Goal: Transaction & Acquisition: Book appointment/travel/reservation

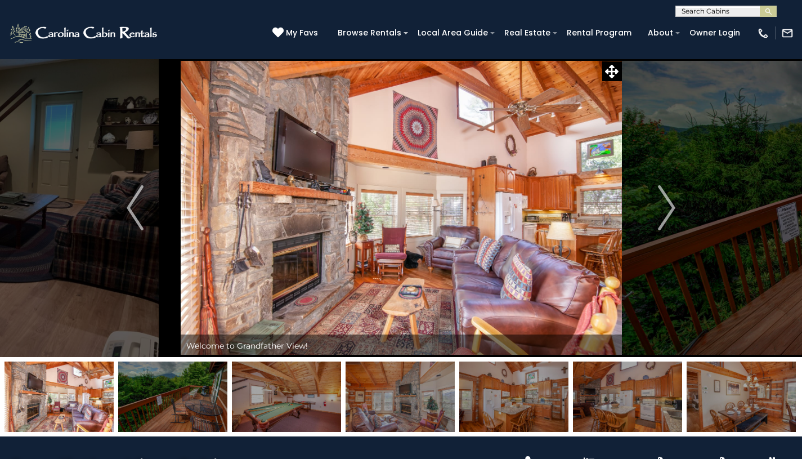
click at [666, 200] on img "Next" at bounding box center [666, 207] width 17 height 45
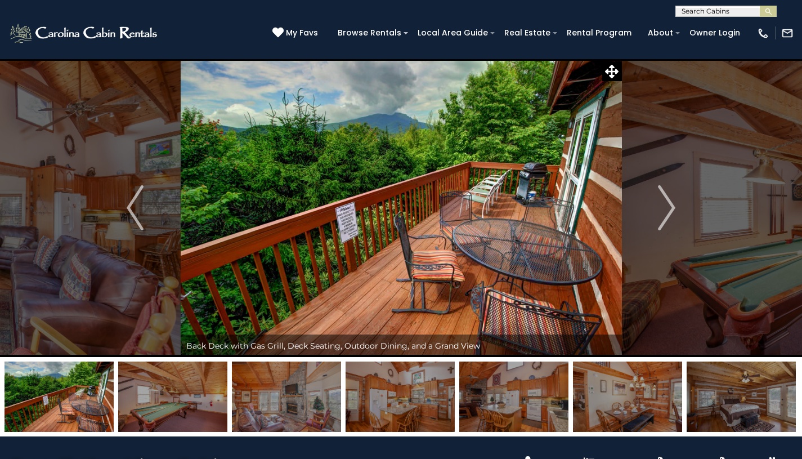
click at [666, 200] on img "Next" at bounding box center [666, 207] width 17 height 45
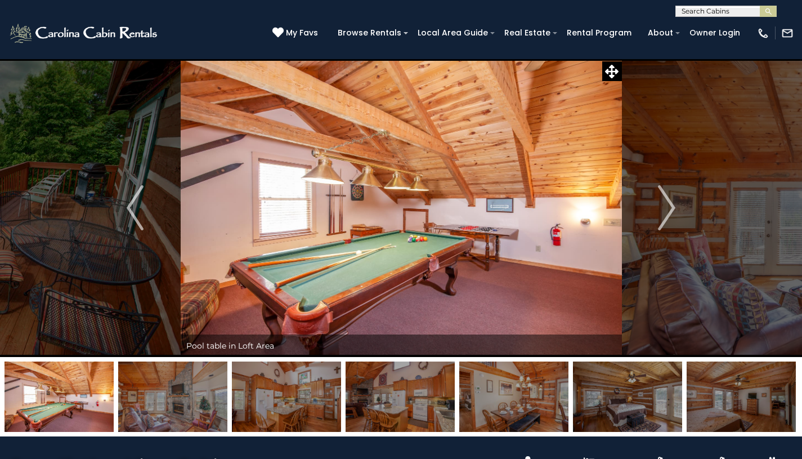
click at [666, 200] on img "Next" at bounding box center [666, 207] width 17 height 45
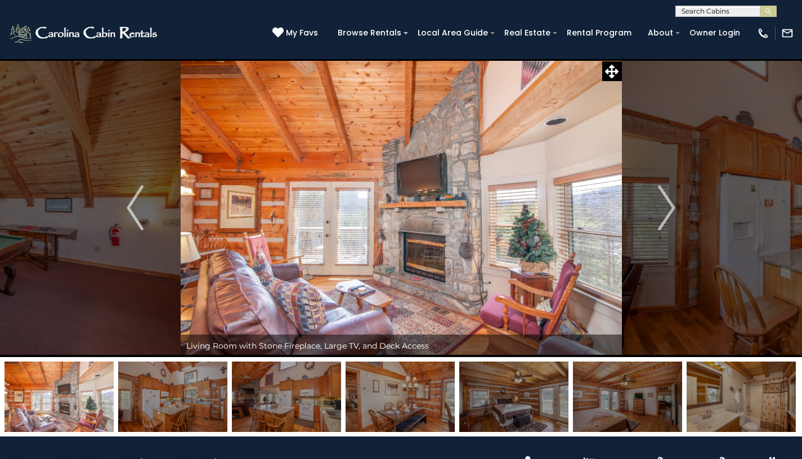
click at [666, 200] on img "Next" at bounding box center [666, 207] width 17 height 45
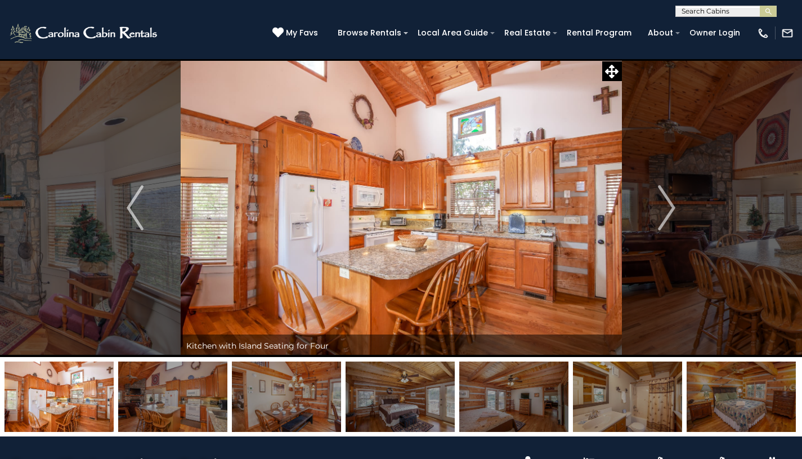
click at [666, 200] on img "Next" at bounding box center [666, 207] width 17 height 45
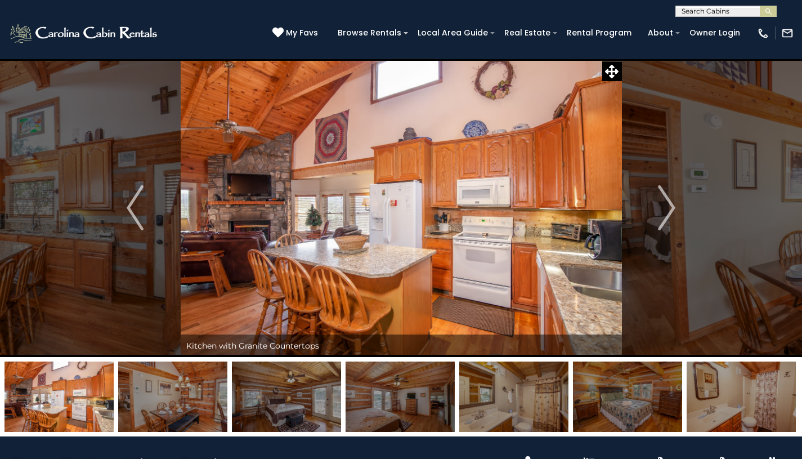
click at [666, 200] on img "Next" at bounding box center [666, 207] width 17 height 45
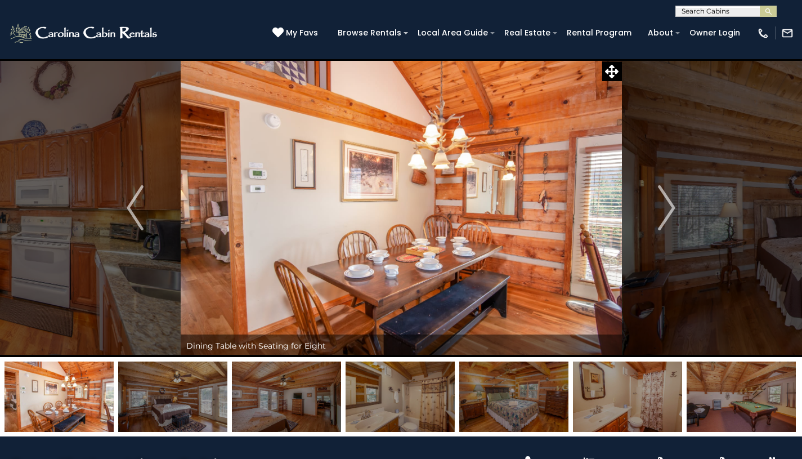
click at [666, 200] on img "Next" at bounding box center [666, 207] width 17 height 45
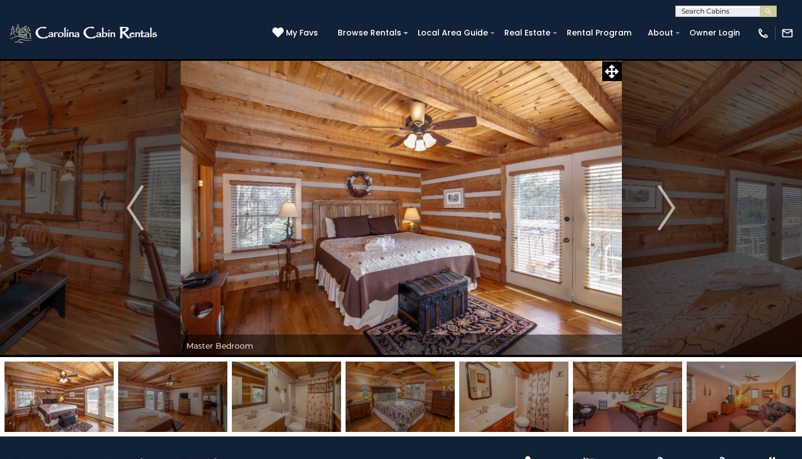
click at [666, 200] on img "Next" at bounding box center [666, 207] width 17 height 45
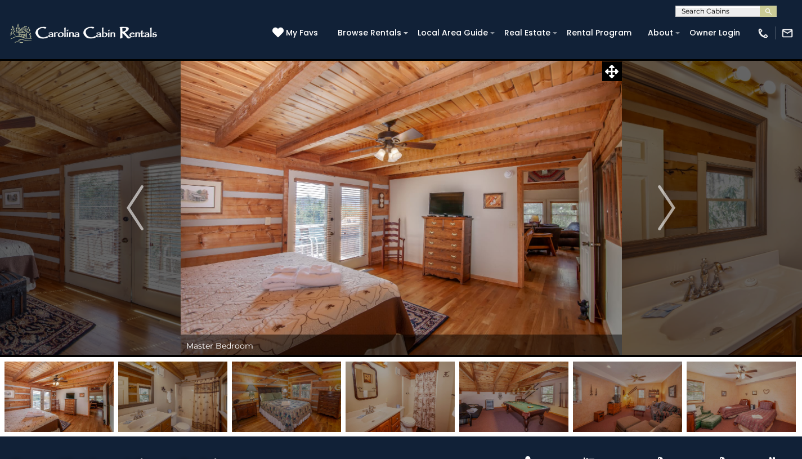
click at [666, 200] on img "Next" at bounding box center [666, 207] width 17 height 45
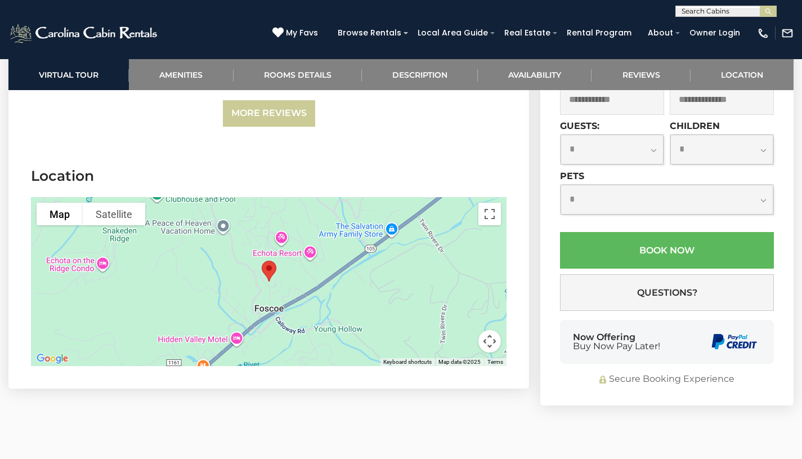
scroll to position [2567, 0]
click at [491, 342] on button "Map camera controls" at bounding box center [489, 340] width 23 height 23
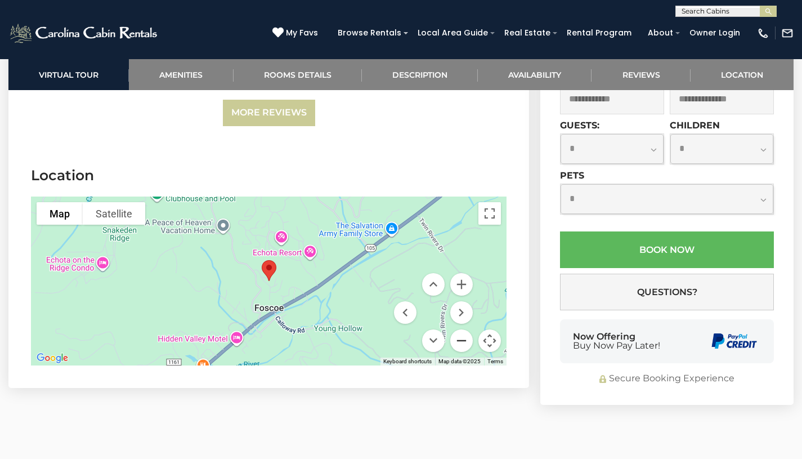
click at [459, 337] on button "Zoom out" at bounding box center [461, 340] width 23 height 23
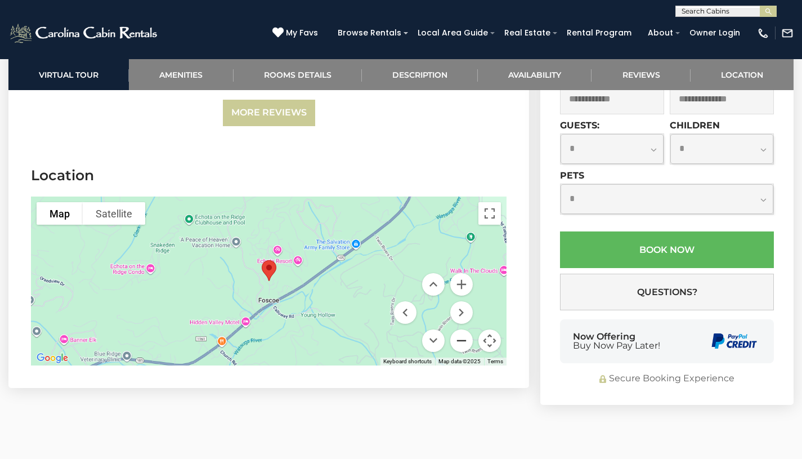
click at [459, 337] on button "Zoom out" at bounding box center [461, 340] width 23 height 23
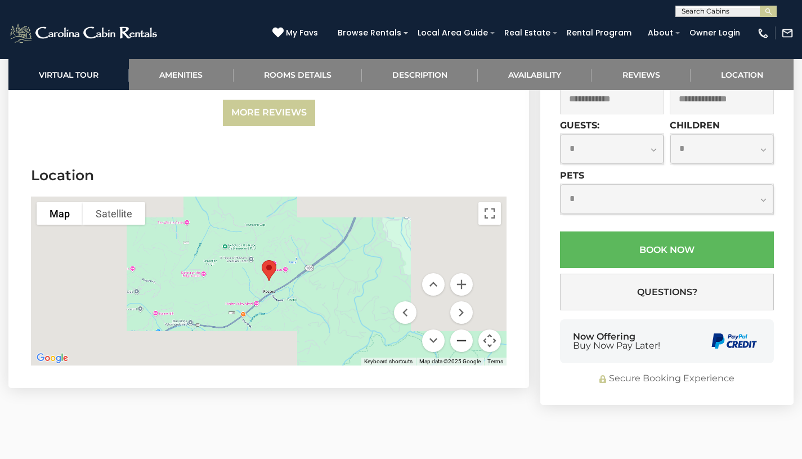
click at [459, 337] on button "Zoom out" at bounding box center [461, 340] width 23 height 23
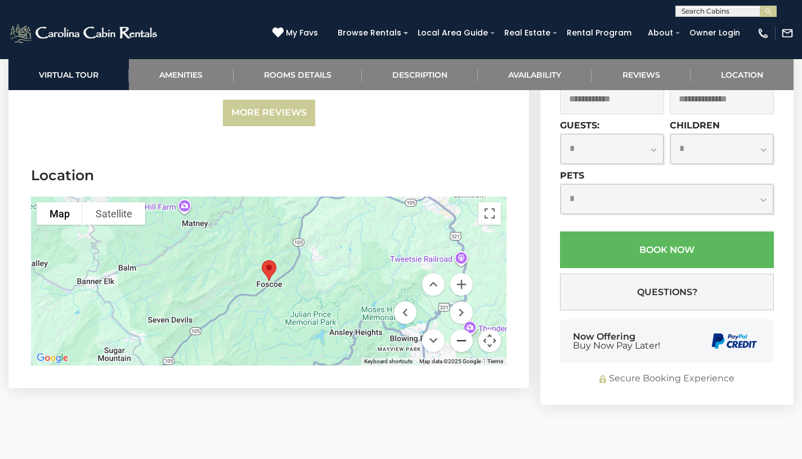
click at [459, 337] on button "Zoom out" at bounding box center [461, 340] width 23 height 23
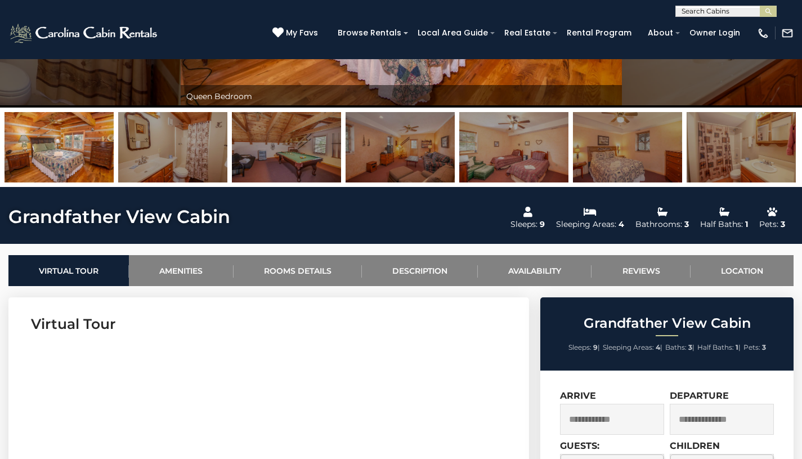
scroll to position [0, 0]
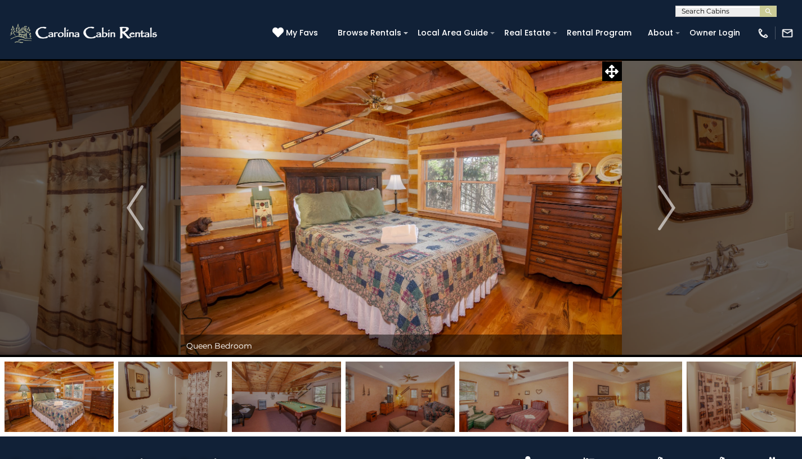
click at [668, 215] on img "Next" at bounding box center [666, 207] width 17 height 45
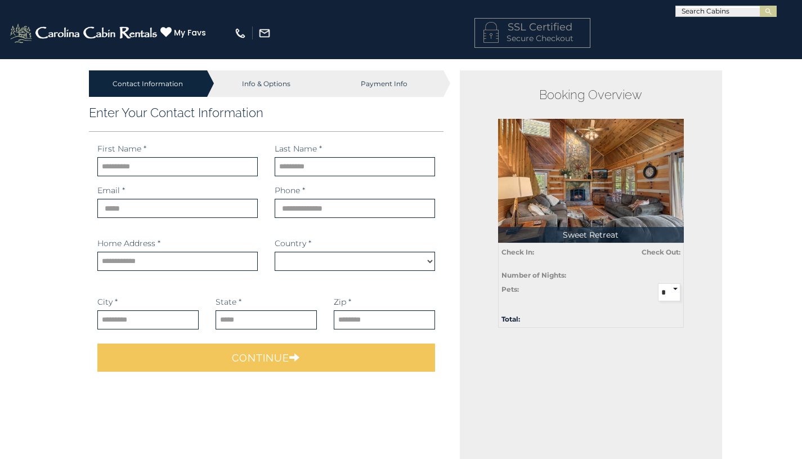
select select "**********"
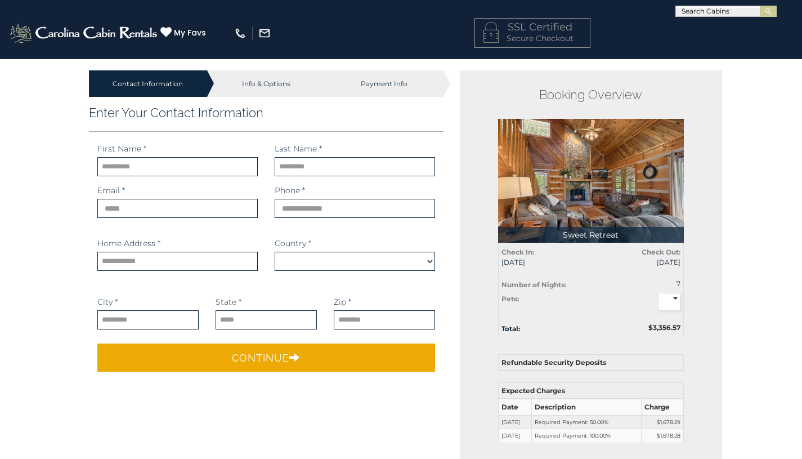
type input "*******"
type input "******"
type input "**********"
select select "*********"
click at [552, 163] on img at bounding box center [591, 181] width 186 height 124
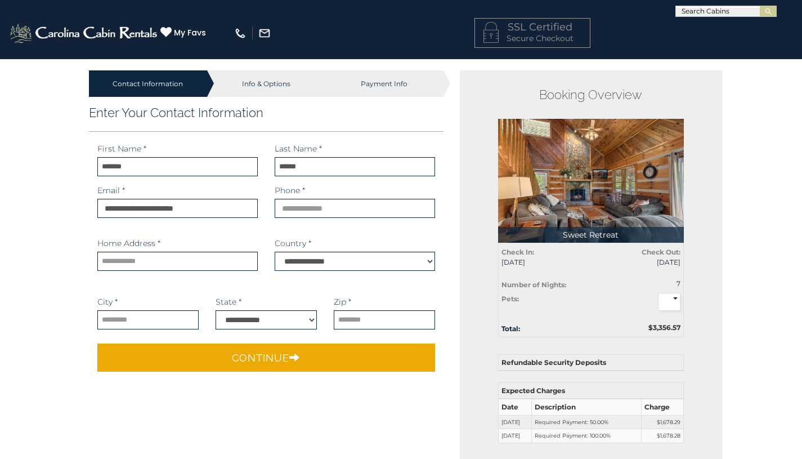
click at [576, 231] on p "Sweet Retreat" at bounding box center [591, 235] width 186 height 16
click at [601, 162] on img at bounding box center [591, 181] width 186 height 124
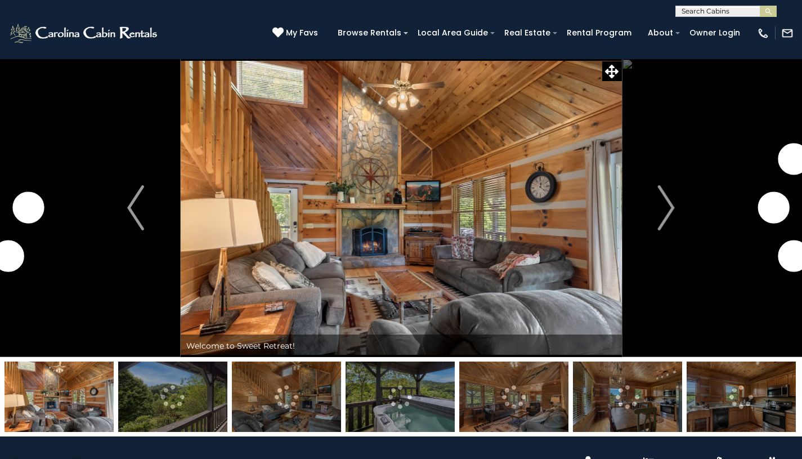
click at [661, 201] on img "Next" at bounding box center [666, 207] width 17 height 45
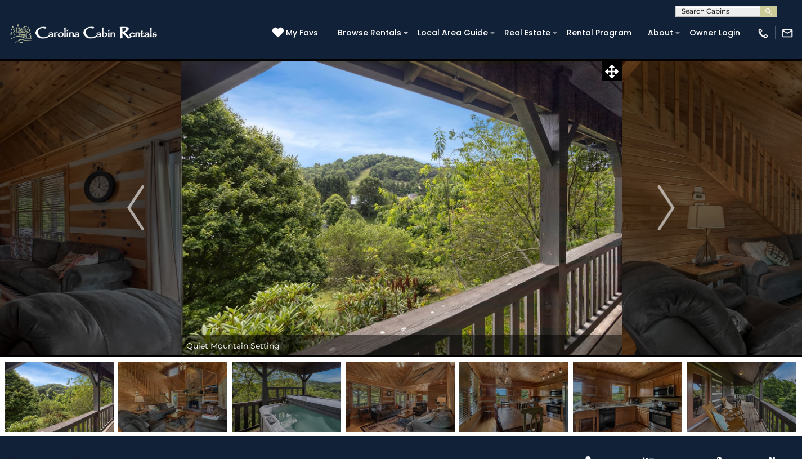
click at [670, 206] on img "Next" at bounding box center [666, 207] width 17 height 45
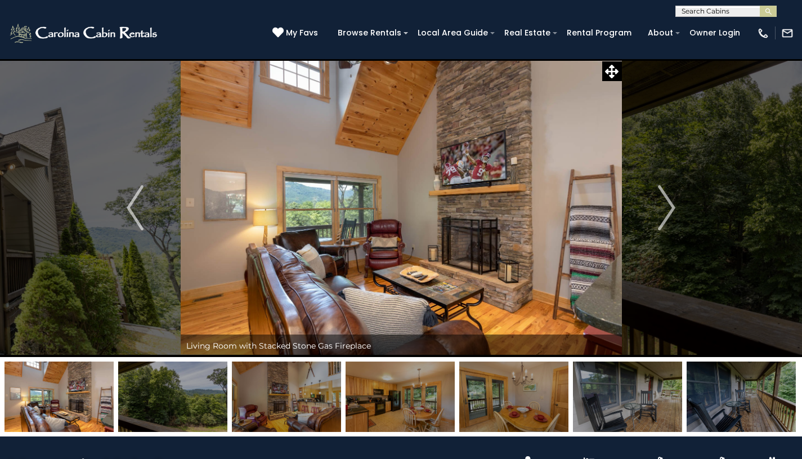
click at [669, 199] on img "Next" at bounding box center [666, 207] width 17 height 45
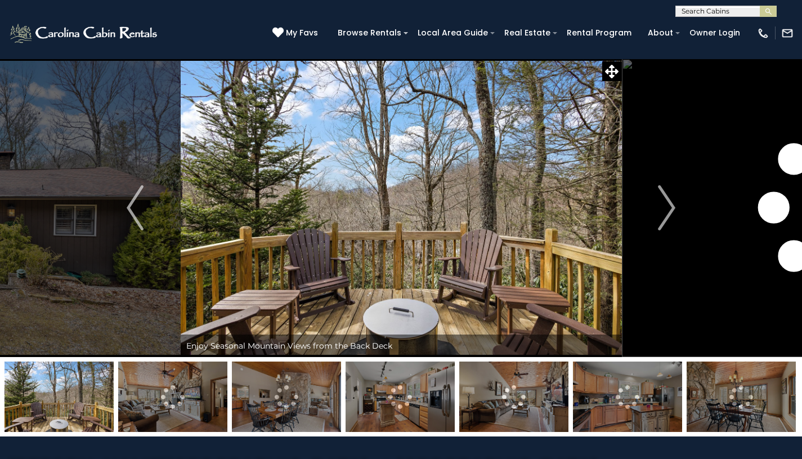
click at [664, 210] on img "Next" at bounding box center [666, 207] width 17 height 45
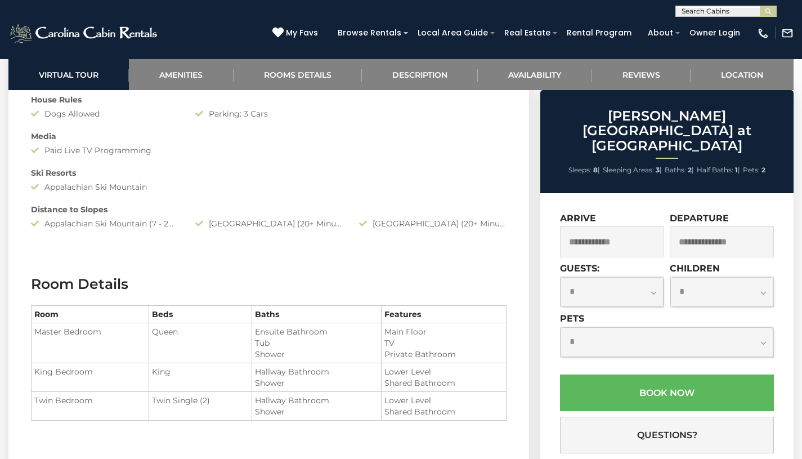
scroll to position [1103, 0]
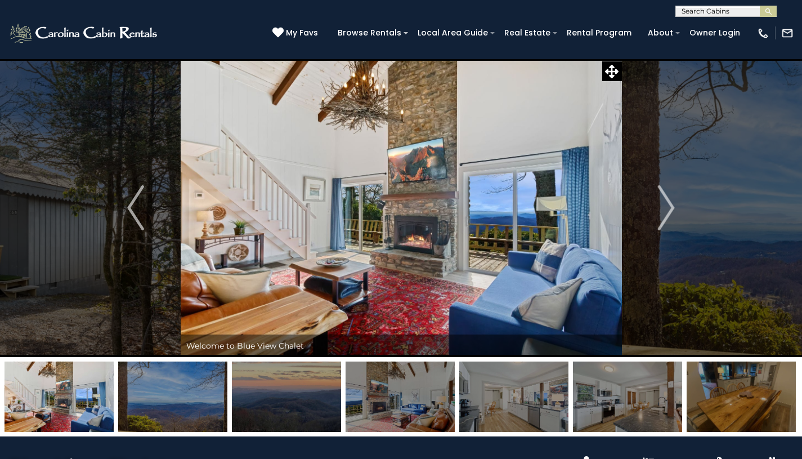
click at [673, 205] on img "Next" at bounding box center [666, 207] width 17 height 45
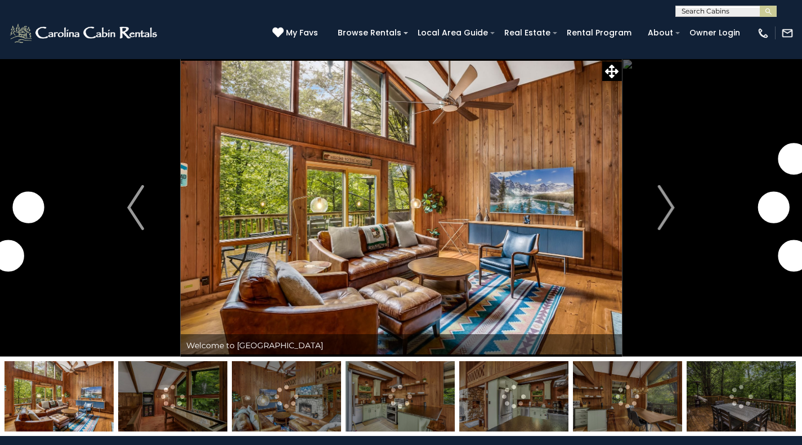
click at [662, 201] on img "Next" at bounding box center [666, 207] width 17 height 45
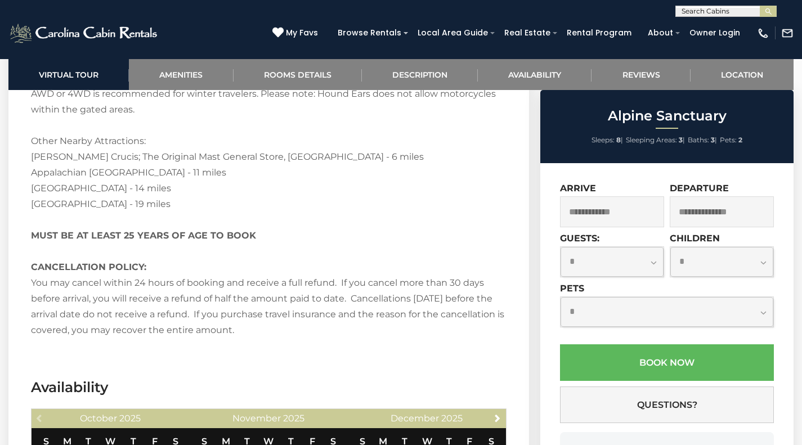
scroll to position [2138, 0]
click at [723, 71] on link "Location" at bounding box center [742, 74] width 103 height 31
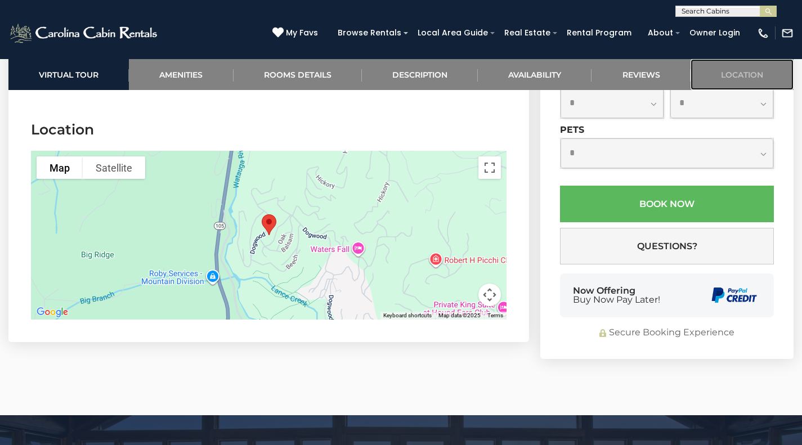
scroll to position [2725, 0]
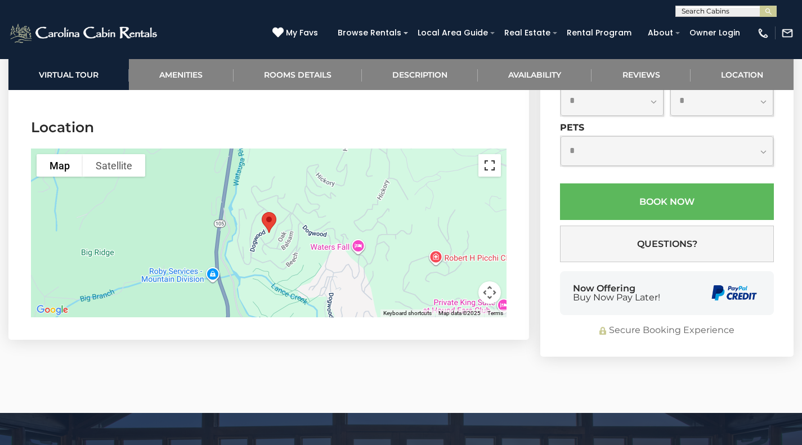
click at [492, 154] on button "Toggle fullscreen view" at bounding box center [489, 165] width 23 height 23
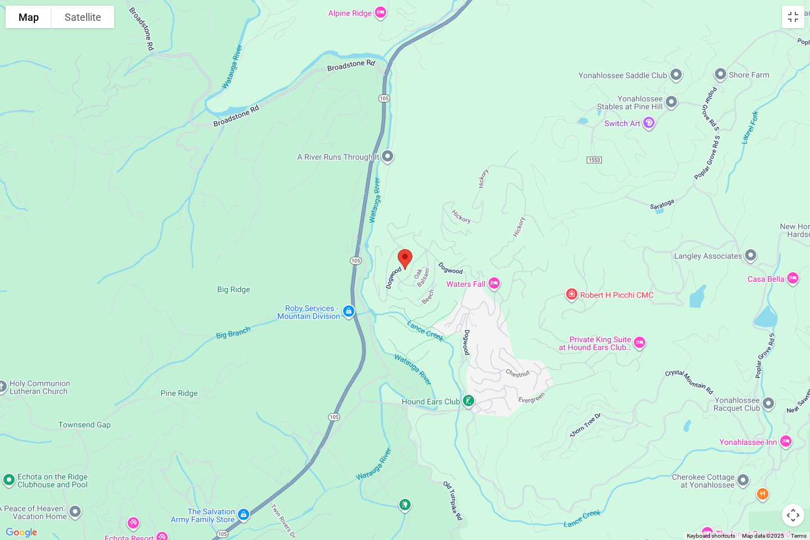
click at [435, 158] on div at bounding box center [405, 270] width 810 height 540
click at [248, 169] on div at bounding box center [405, 270] width 810 height 540
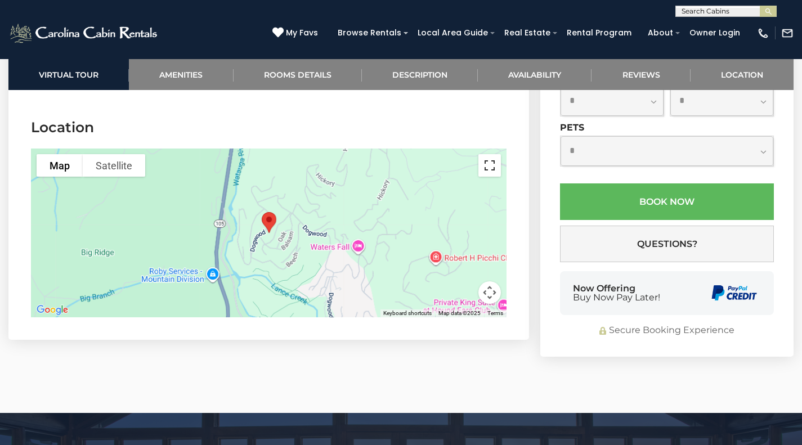
click at [494, 154] on button "Toggle fullscreen view" at bounding box center [489, 165] width 23 height 23
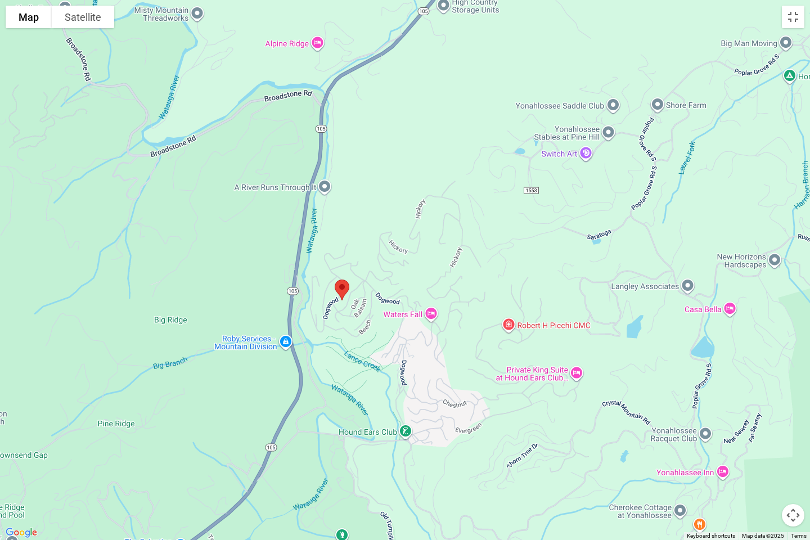
drag, startPoint x: 472, startPoint y: 303, endPoint x: 394, endPoint y: 330, distance: 82.8
click at [394, 330] on div at bounding box center [405, 270] width 810 height 540
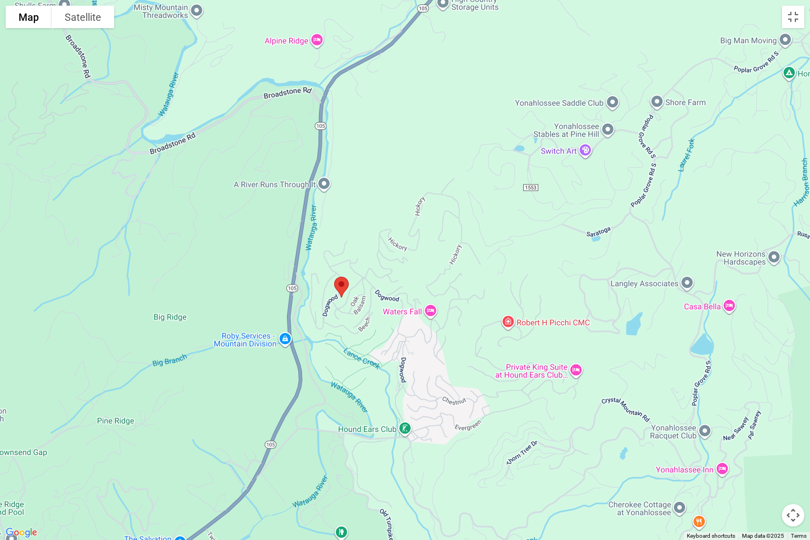
click at [359, 384] on div at bounding box center [405, 270] width 810 height 540
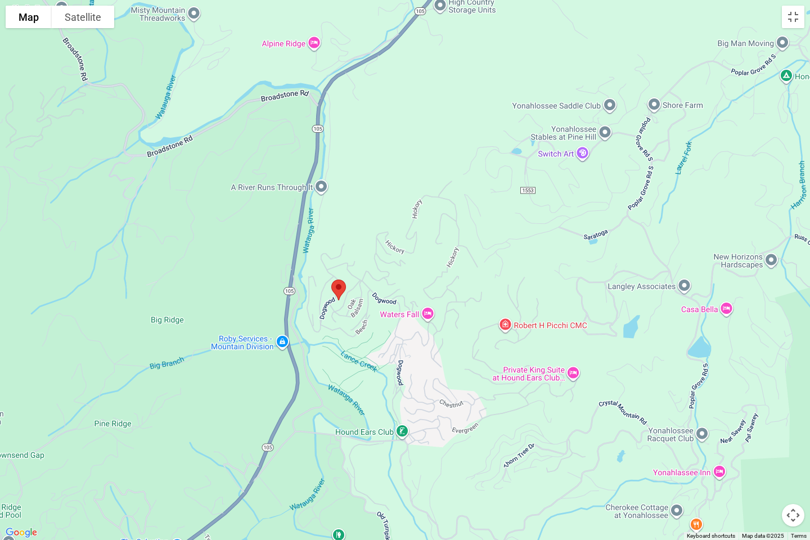
click at [801, 445] on button "Map camera controls" at bounding box center [793, 515] width 23 height 23
click at [773, 445] on button "Zoom out" at bounding box center [765, 515] width 23 height 23
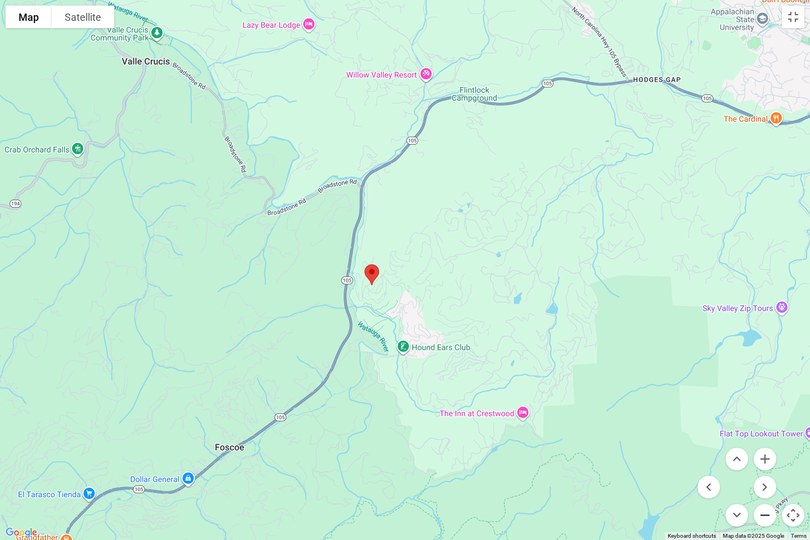
click at [773, 445] on button "Zoom out" at bounding box center [765, 515] width 23 height 23
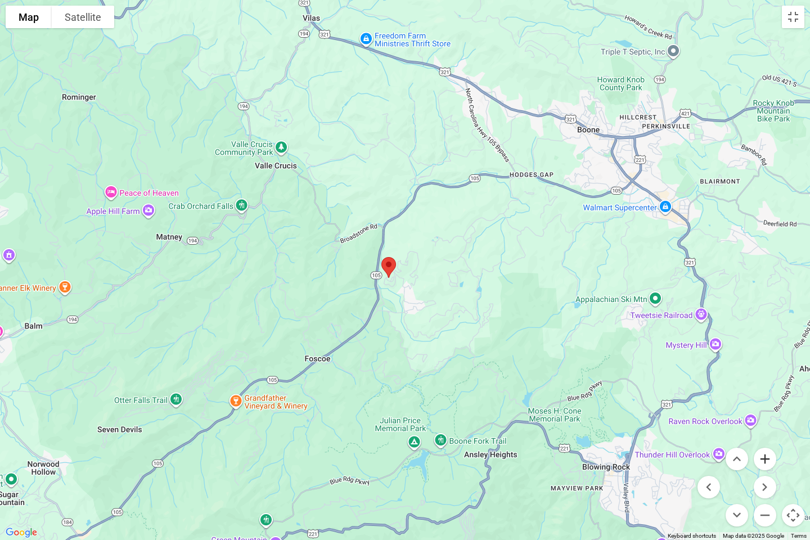
click at [768, 445] on button "Zoom in" at bounding box center [765, 459] width 23 height 23
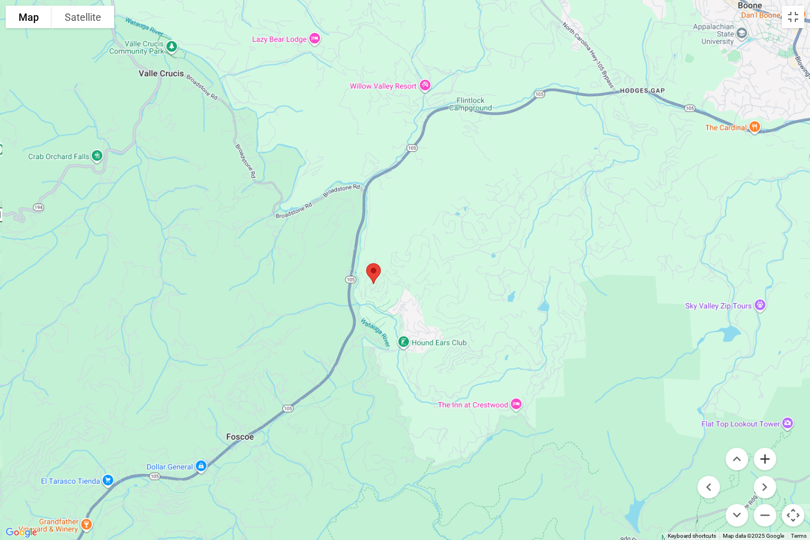
click at [768, 445] on button "Zoom in" at bounding box center [765, 459] width 23 height 23
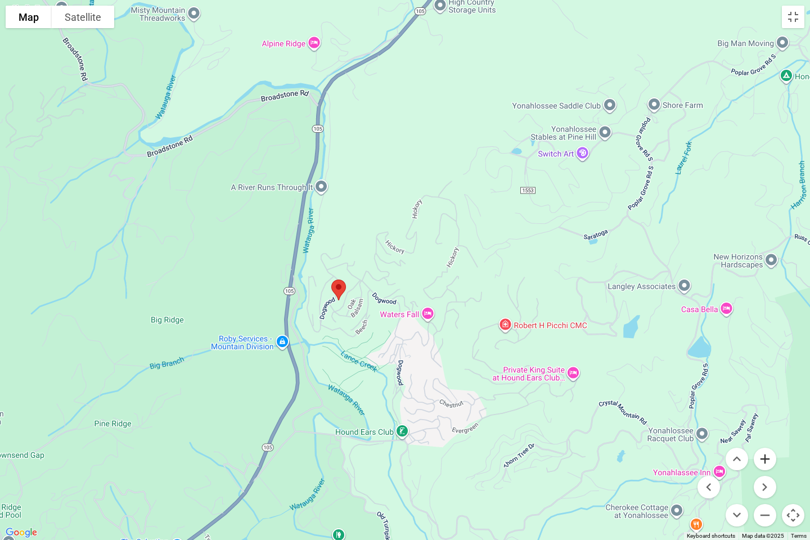
click at [768, 445] on button "Zoom in" at bounding box center [765, 459] width 23 height 23
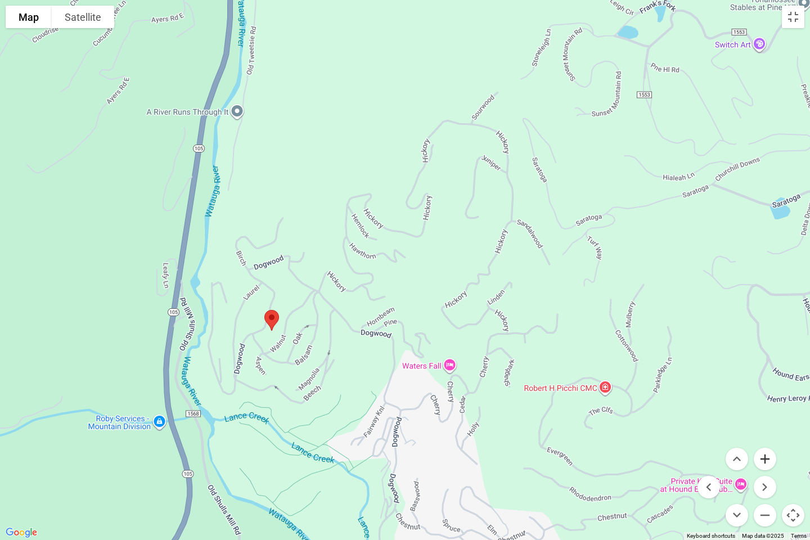
click at [768, 445] on button "Zoom in" at bounding box center [765, 459] width 23 height 23
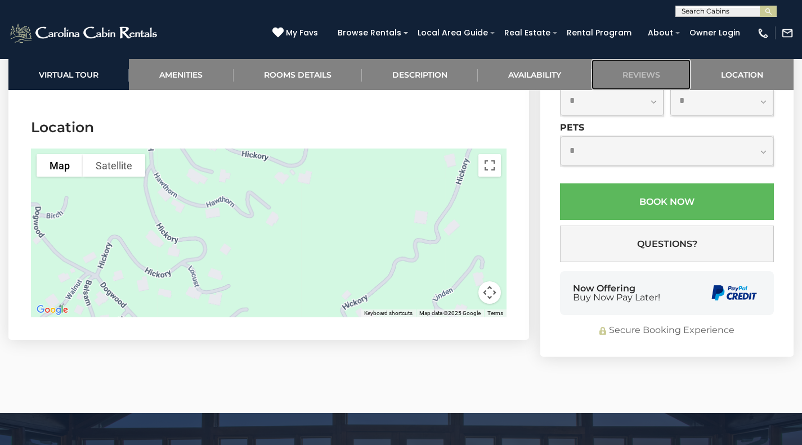
click at [615, 73] on link "Reviews" at bounding box center [640, 74] width 98 height 31
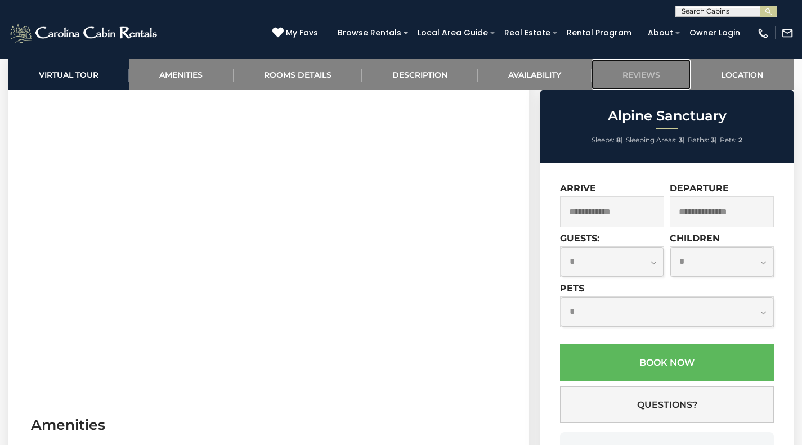
scroll to position [493, 0]
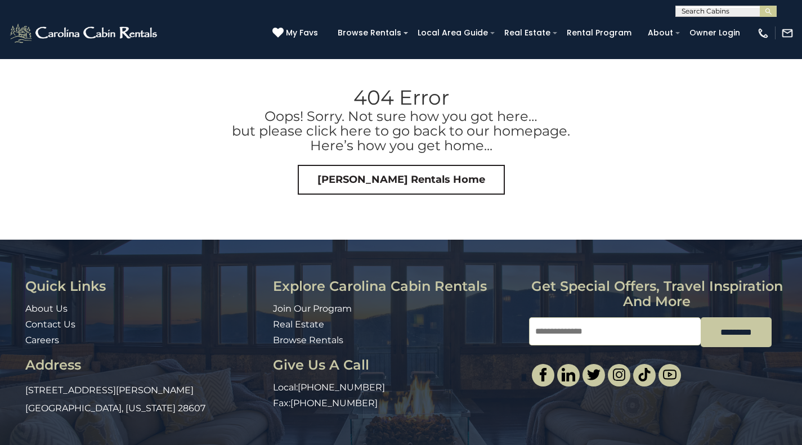
click at [705, 14] on input "text" at bounding box center [725, 13] width 98 height 11
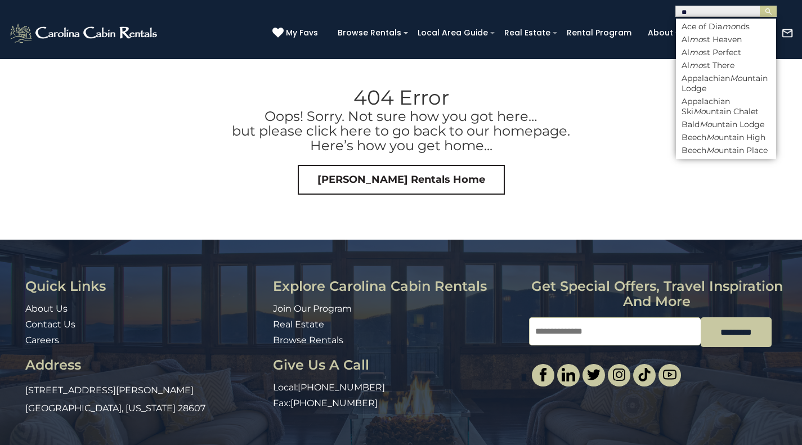
type input "*"
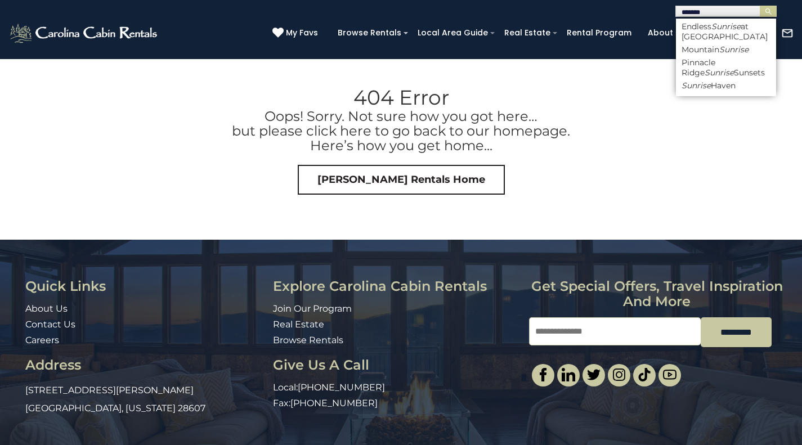
type input "*******"
click at [707, 52] on li "Mountain Sunrise" at bounding box center [726, 49] width 100 height 10
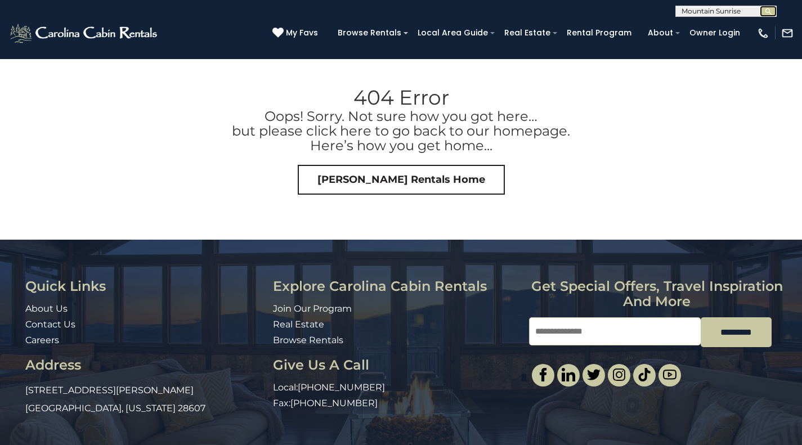
click at [770, 11] on img "submit" at bounding box center [768, 11] width 8 height 8
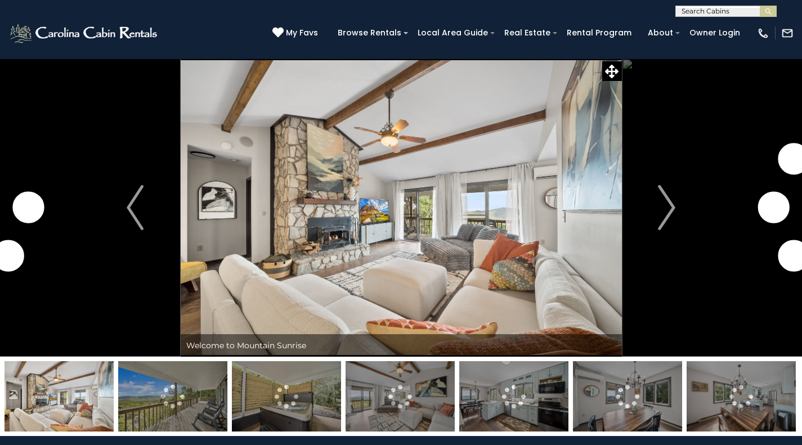
click at [664, 210] on img "Next" at bounding box center [666, 207] width 17 height 45
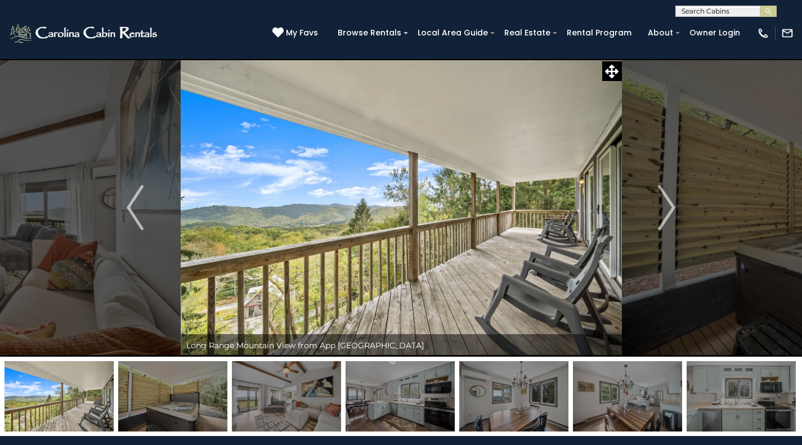
click at [668, 204] on img "Next" at bounding box center [666, 207] width 17 height 45
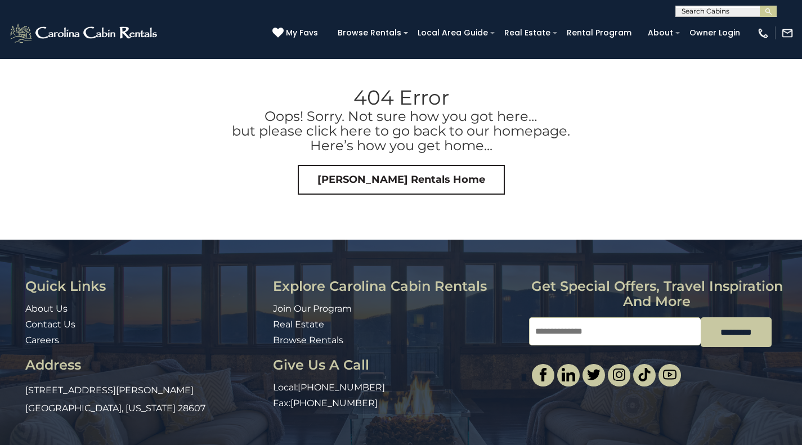
click at [695, 11] on input "text" at bounding box center [725, 13] width 98 height 11
type input "****"
click at [697, 44] on em "Cool" at bounding box center [691, 39] width 18 height 10
click at [769, 10] on img "submit" at bounding box center [768, 11] width 8 height 8
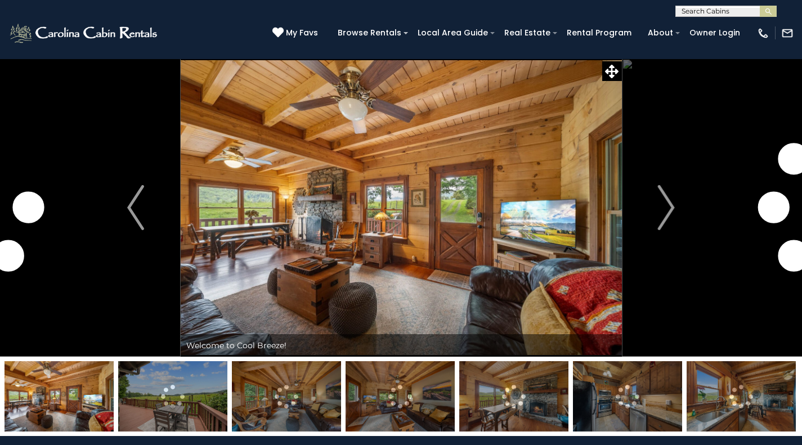
click at [662, 211] on img "Next" at bounding box center [666, 207] width 17 height 45
